Goal: Task Accomplishment & Management: Use online tool/utility

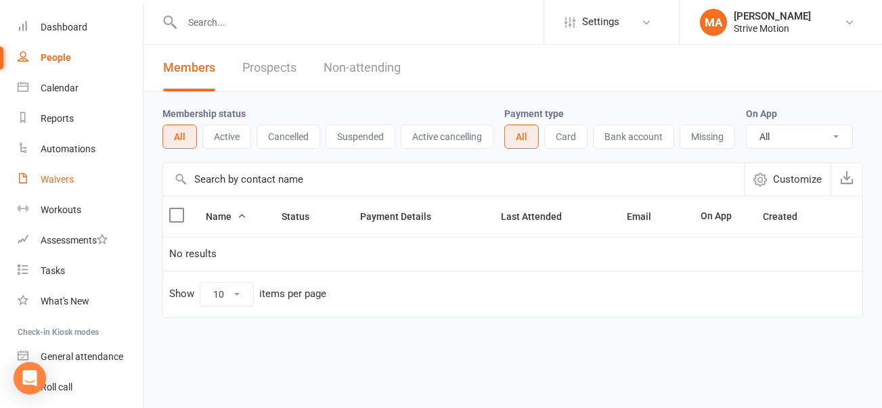
scroll to position [121, 0]
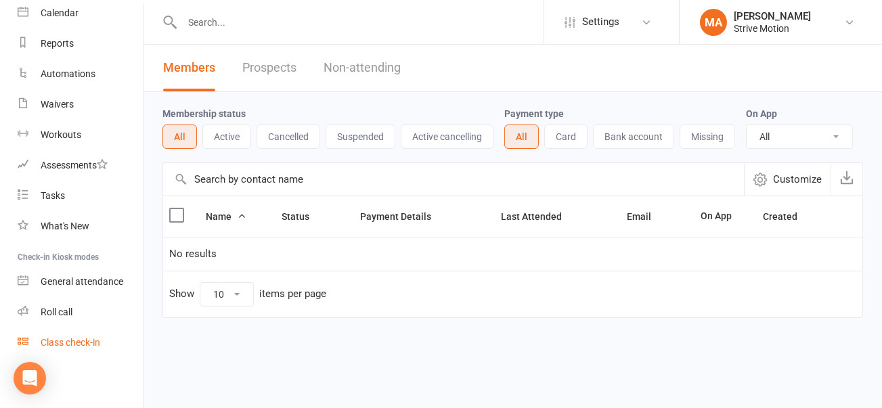
click at [62, 341] on div "Class check-in" at bounding box center [71, 342] width 60 height 11
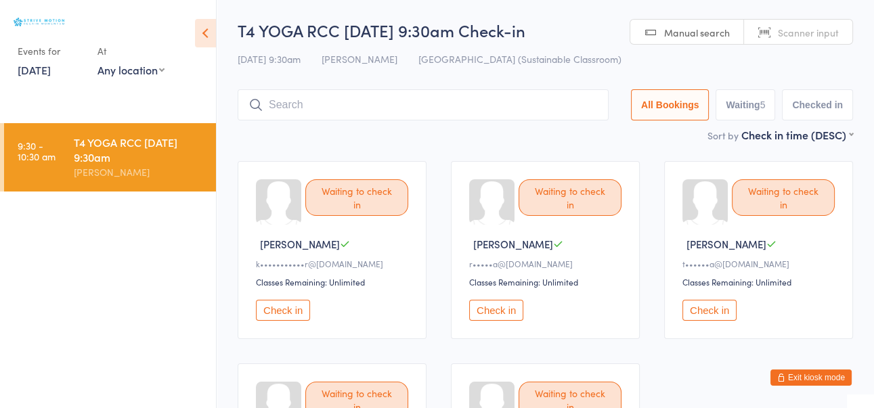
click at [708, 308] on button "Check in" at bounding box center [709, 310] width 54 height 21
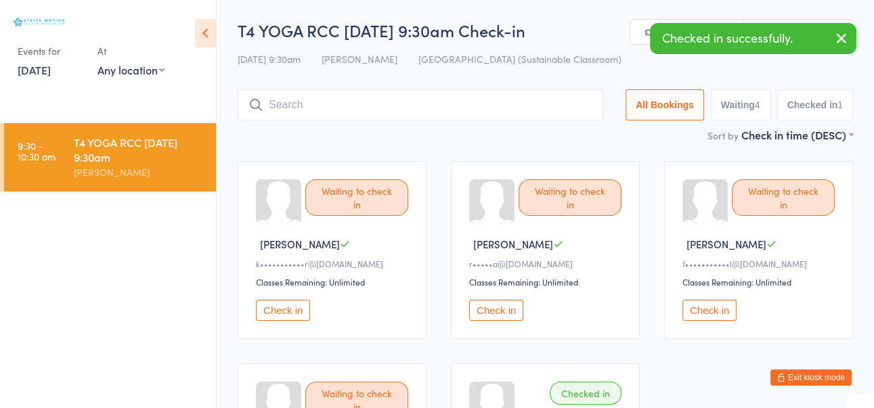
scroll to position [108, 0]
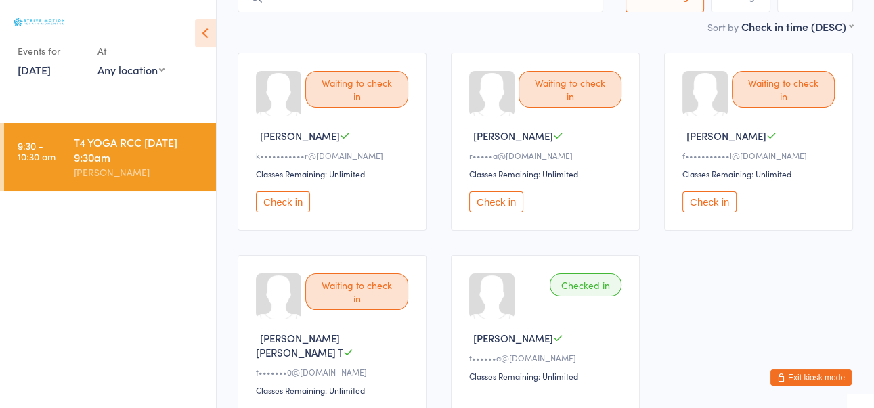
click at [819, 378] on button "Exit kiosk mode" at bounding box center [810, 378] width 81 height 16
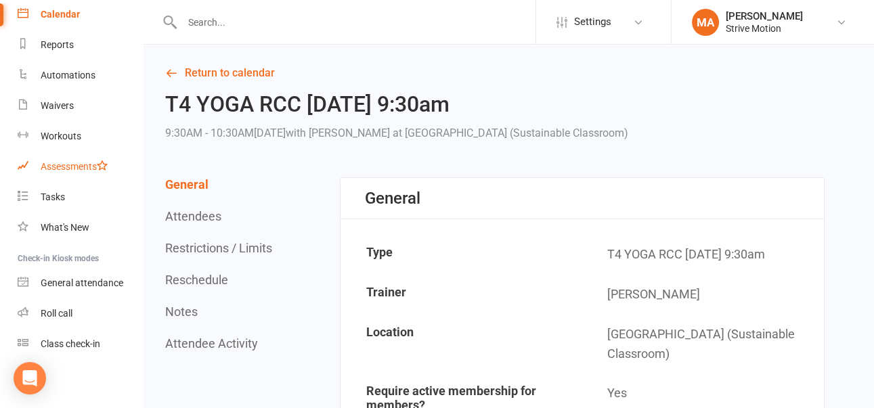
scroll to position [121, 0]
click at [66, 309] on div "Roll call" at bounding box center [57, 312] width 32 height 11
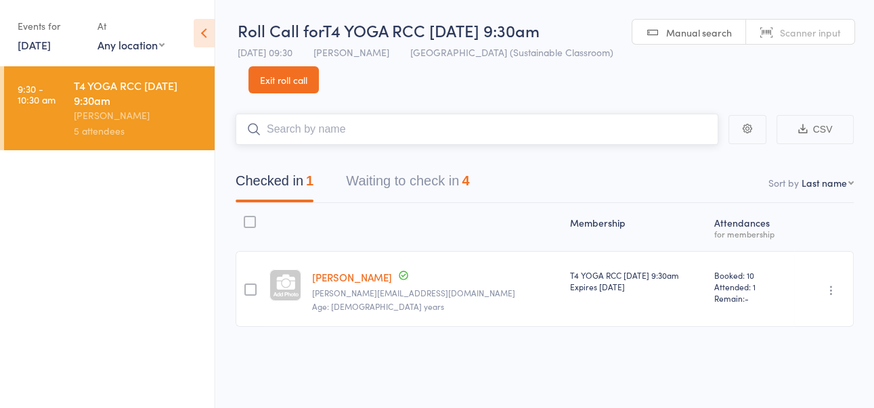
click at [433, 177] on button "Waiting to check in 4" at bounding box center [407, 185] width 123 height 36
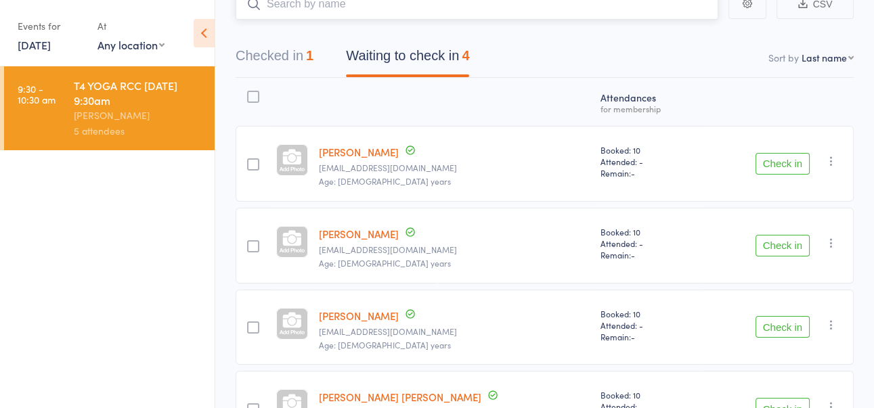
scroll to position [162, 0]
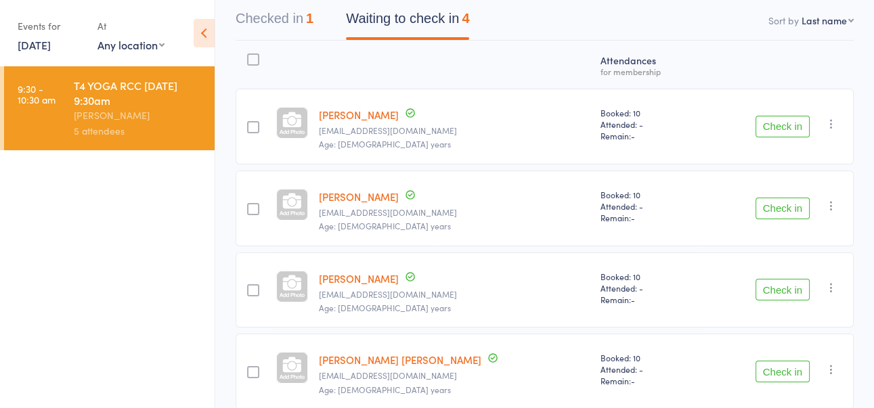
click at [832, 120] on icon "button" at bounding box center [832, 124] width 14 height 14
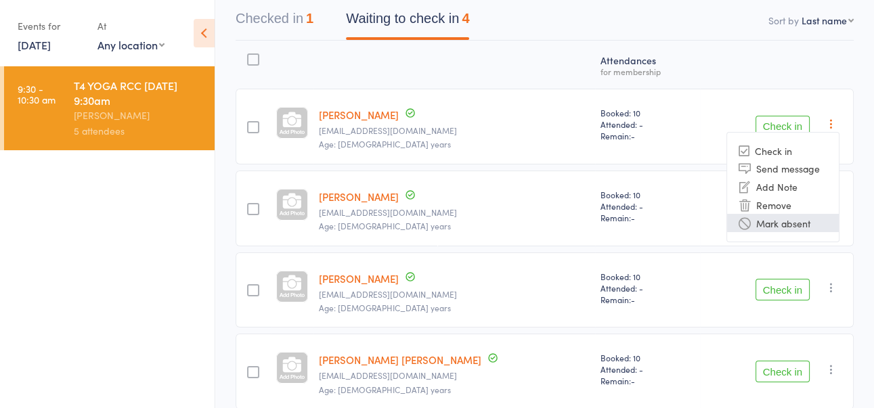
click at [797, 218] on li "Mark absent" at bounding box center [783, 223] width 112 height 18
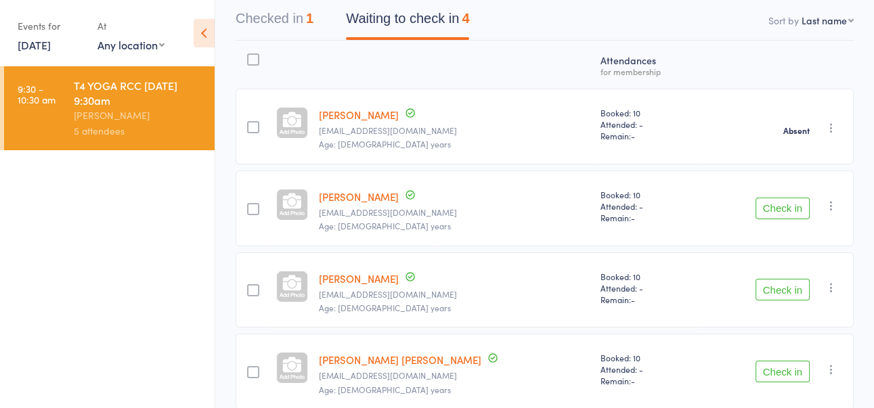
click at [828, 201] on icon "button" at bounding box center [832, 206] width 14 height 14
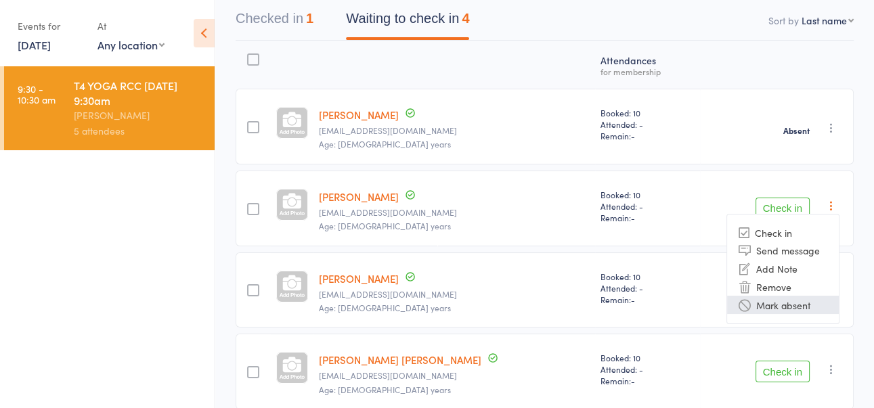
click at [783, 299] on li "Mark absent" at bounding box center [783, 305] width 112 height 18
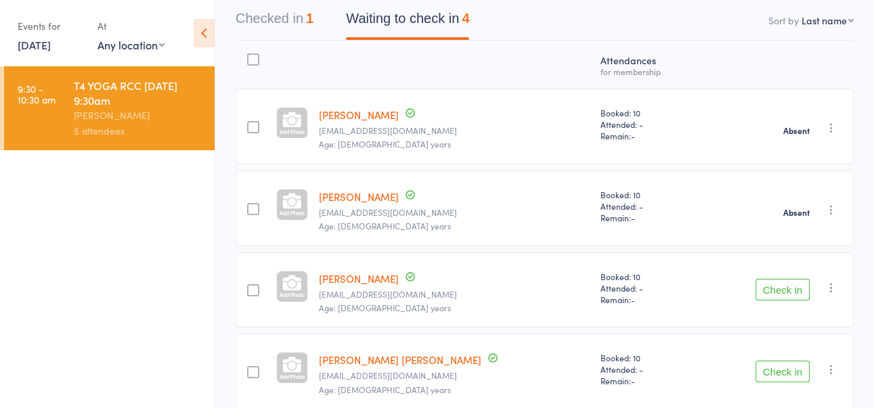
click at [831, 281] on icon "button" at bounding box center [832, 288] width 14 height 14
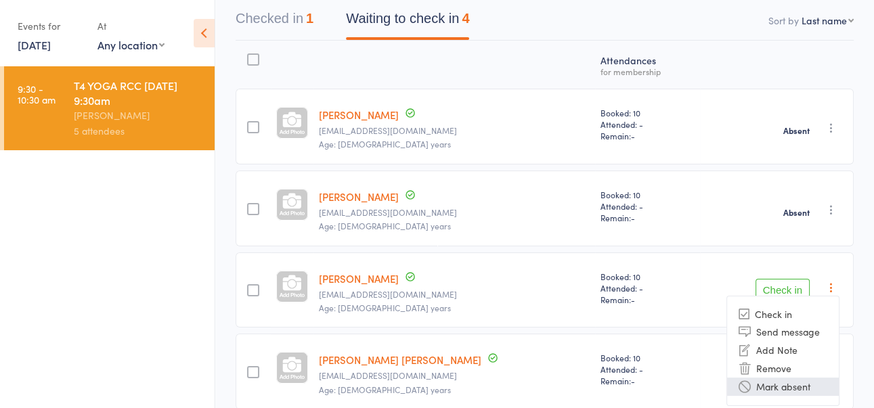
click at [791, 386] on li "Mark absent" at bounding box center [783, 387] width 112 height 18
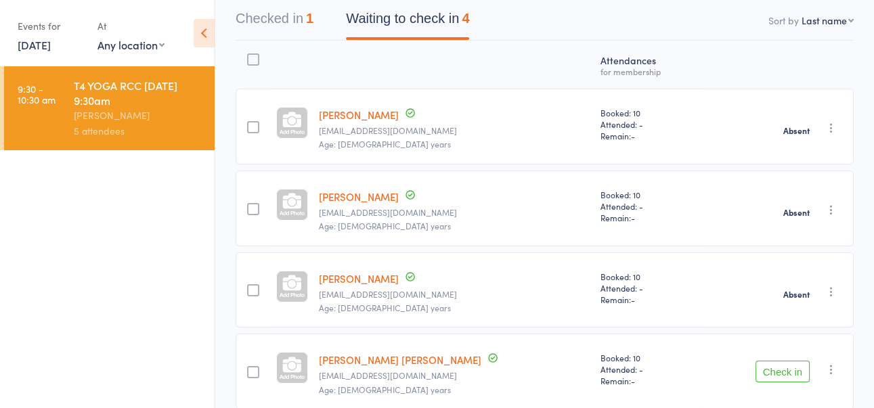
click at [831, 363] on icon "button" at bounding box center [832, 370] width 14 height 14
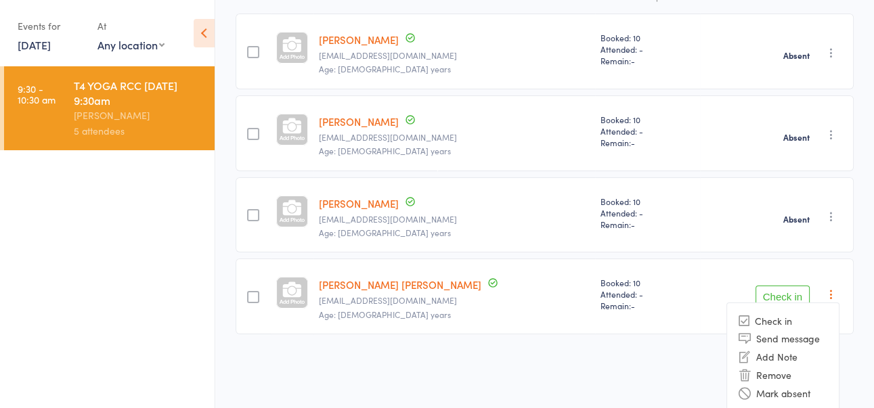
scroll to position [238, 0]
click at [785, 388] on li "Mark absent" at bounding box center [783, 393] width 112 height 18
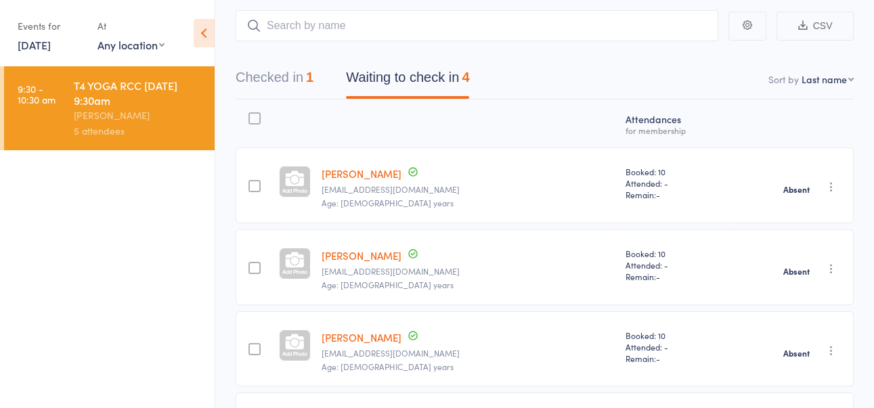
scroll to position [0, 0]
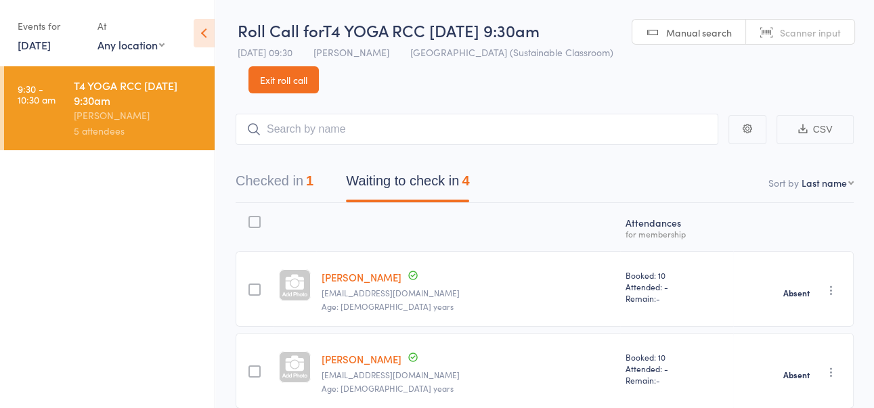
click at [274, 175] on button "Checked in 1" at bounding box center [275, 185] width 78 height 36
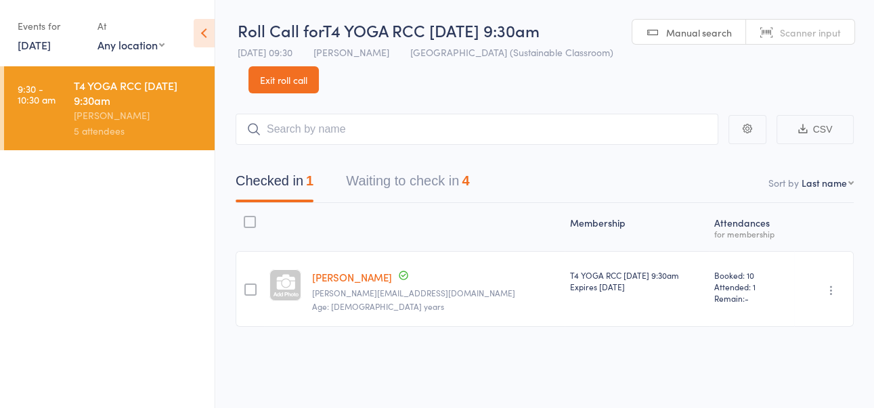
click at [427, 177] on button "Waiting to check in 4" at bounding box center [407, 185] width 123 height 36
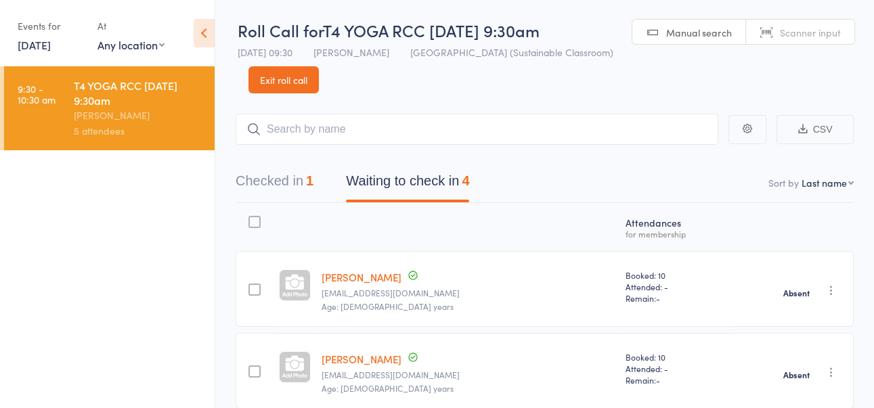
click at [204, 28] on icon at bounding box center [204, 33] width 21 height 28
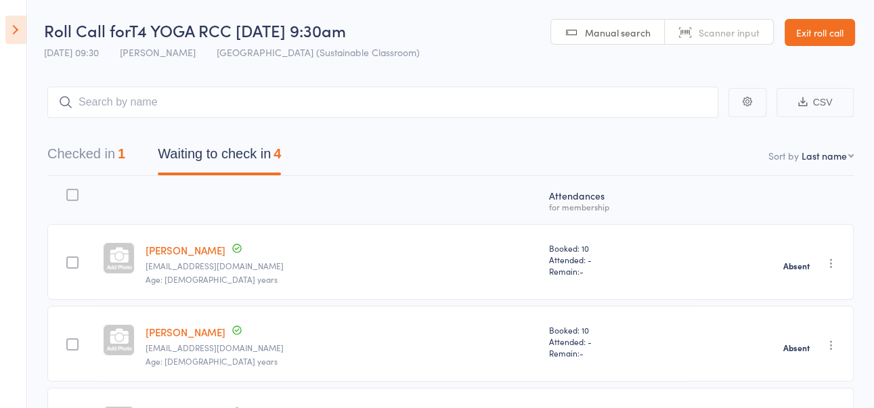
click at [827, 31] on link "Exit roll call" at bounding box center [820, 32] width 70 height 27
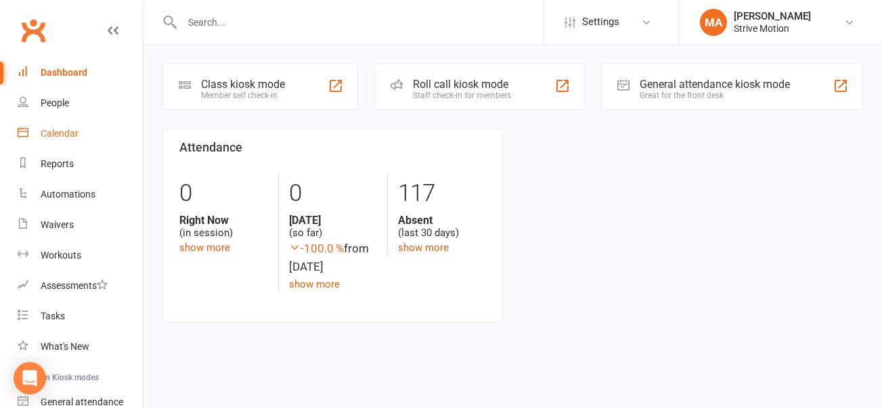
click at [52, 131] on div "Calendar" at bounding box center [60, 133] width 38 height 11
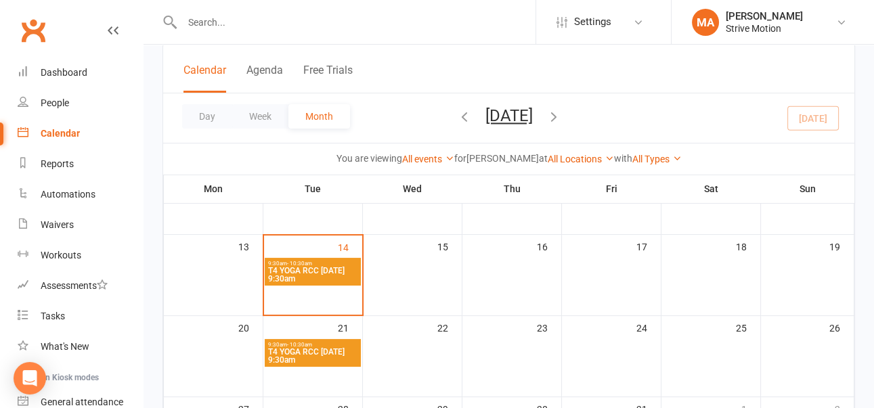
scroll to position [217, 0]
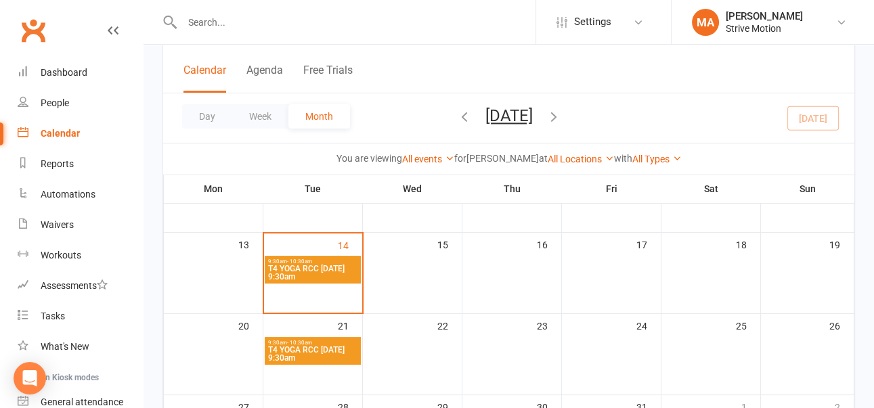
click at [312, 265] on span "T4 YOGA RCC [DATE] 9:30am" at bounding box center [312, 273] width 91 height 16
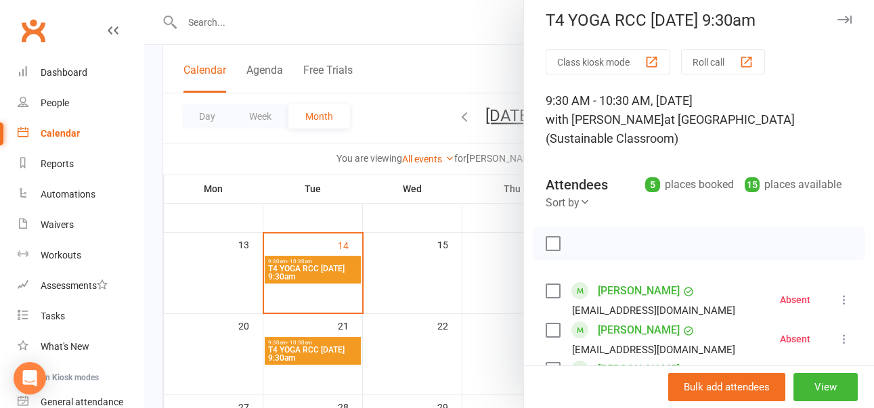
scroll to position [0, 0]
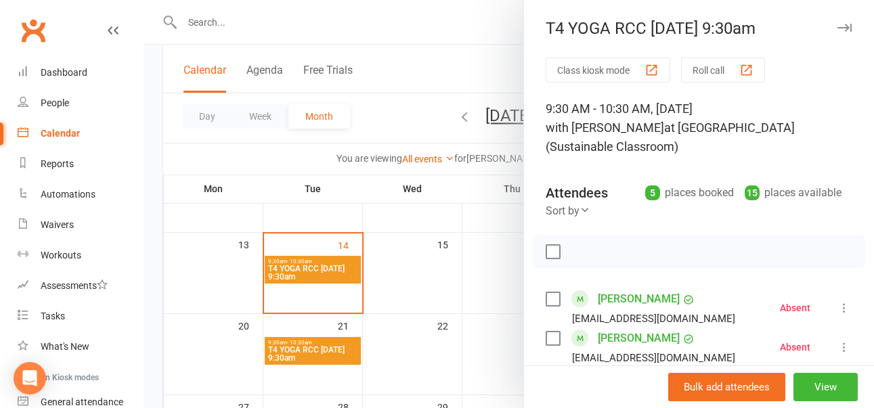
click at [343, 16] on div at bounding box center [509, 204] width 731 height 408
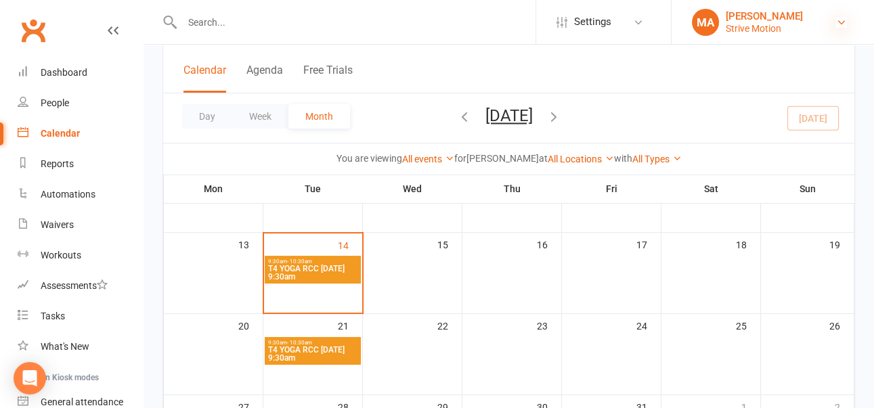
click at [840, 21] on icon at bounding box center [841, 22] width 11 height 11
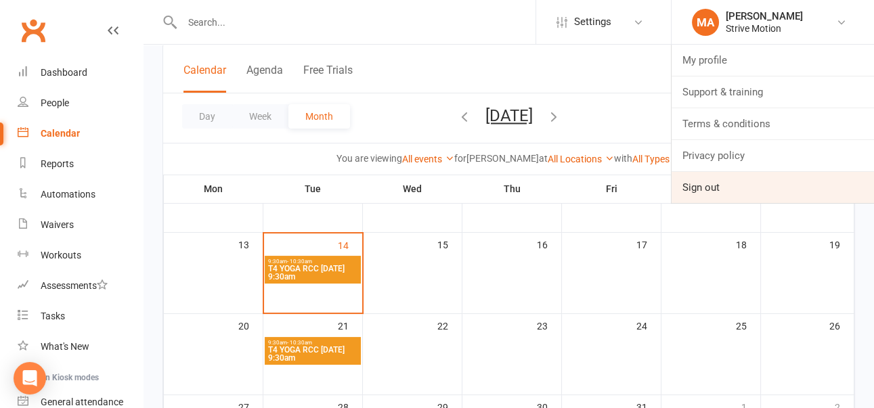
click at [695, 181] on link "Sign out" at bounding box center [773, 187] width 202 height 31
